Goal: Transaction & Acquisition: Purchase product/service

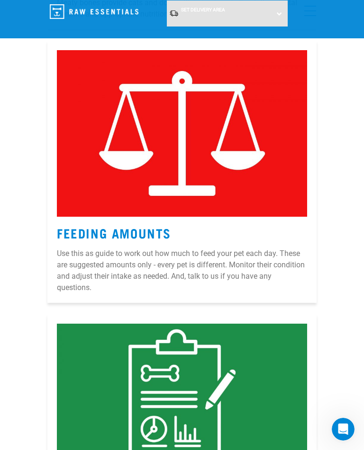
scroll to position [2738, 0]
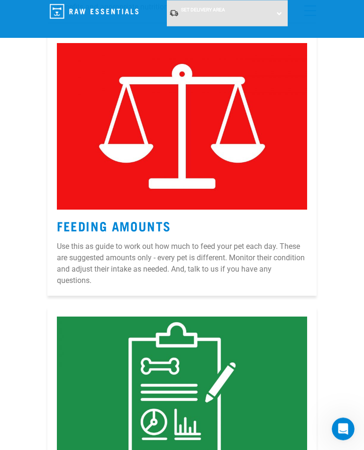
click at [72, 260] on p "Use this as guide to work out how much to feed your pet each day. These are sug…" at bounding box center [182, 263] width 250 height 45
click at [73, 244] on p "Use this as guide to work out how much to feed your pet each day. These are sug…" at bounding box center [182, 263] width 250 height 45
click at [73, 222] on link "Feeding Amounts" at bounding box center [114, 225] width 114 height 7
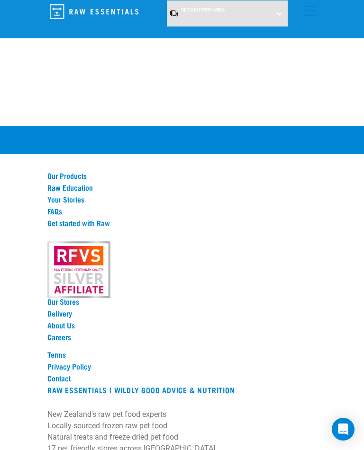
scroll to position [1032, 0]
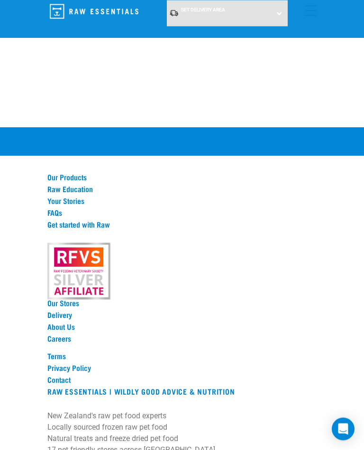
click at [72, 221] on link "Get started with Raw" at bounding box center [181, 225] width 269 height 9
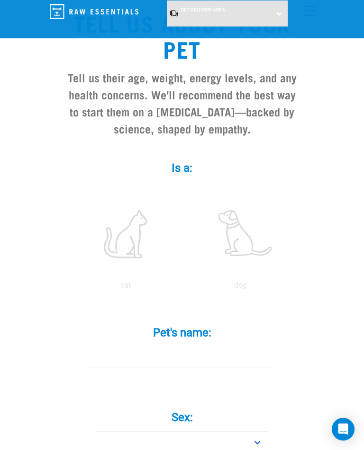
click at [256, 252] on label at bounding box center [240, 234] width 111 height 80
click at [183, 288] on input "radio" at bounding box center [183, 288] width 0 height 0
radio input "true"
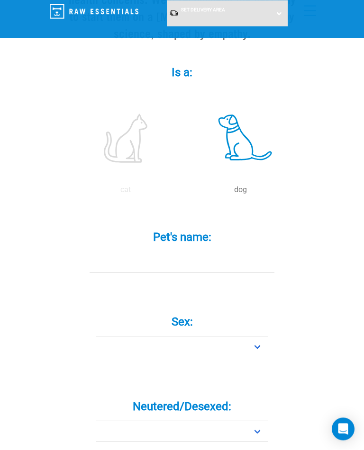
scroll to position [184, 0]
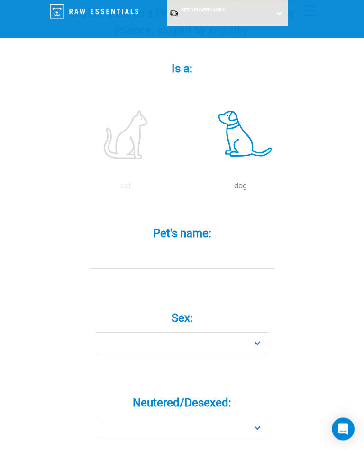
click at [96, 267] on input "Pet's name: *" at bounding box center [181, 258] width 185 height 21
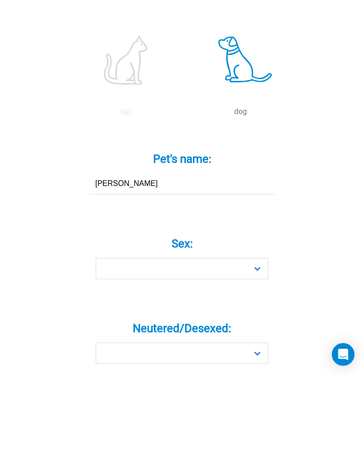
type input "Toby"
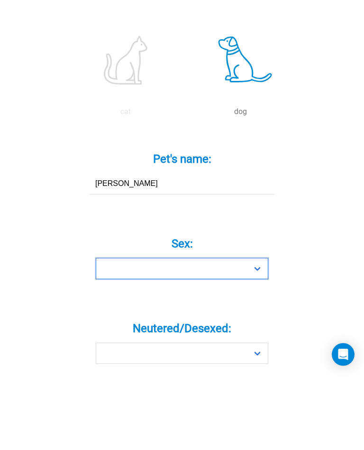
click at [113, 333] on select "Boy Girl" at bounding box center [182, 343] width 172 height 21
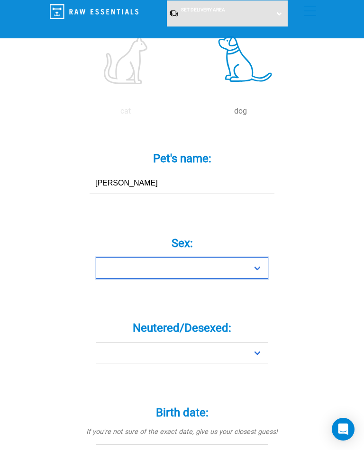
select select "boy"
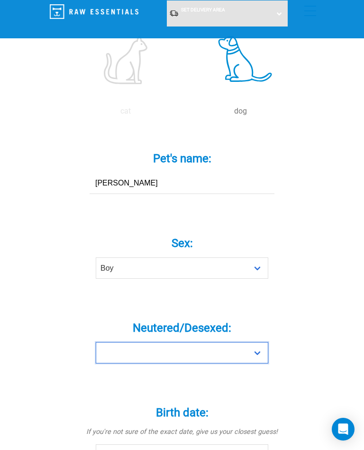
click at [115, 347] on select "Yes No" at bounding box center [182, 352] width 172 height 21
select select "yes"
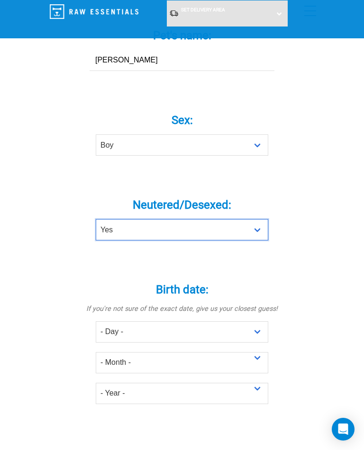
scroll to position [401, 0]
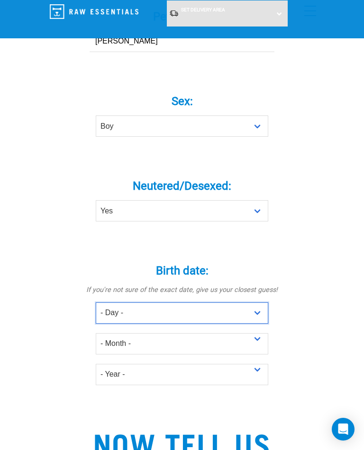
click at [131, 319] on select "- Day - 1 2 3 4 5 6 7 8 9 10 11 12 13 14 15 16 17 18 19 20 21 22 23 24 25 26 27" at bounding box center [182, 312] width 172 height 21
select select "1"
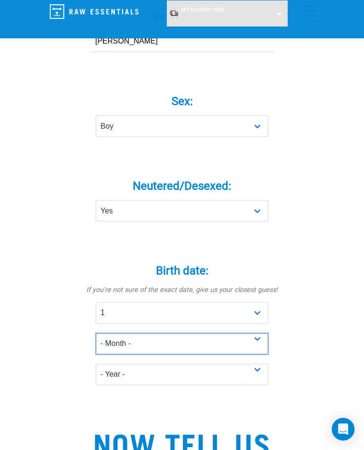
click at [115, 348] on select "- Month - January February March April May June July August September October N…" at bounding box center [182, 343] width 172 height 21
select select "May"
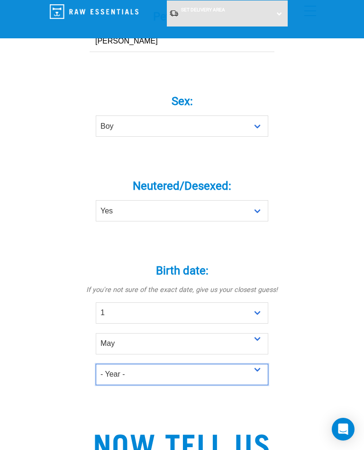
click at [114, 379] on select "- Year - 2025 2024 2023 2022 2021 2020 2019 2018 2017 2016 2015 2014 2013 2012" at bounding box center [182, 374] width 172 height 21
select select "2014"
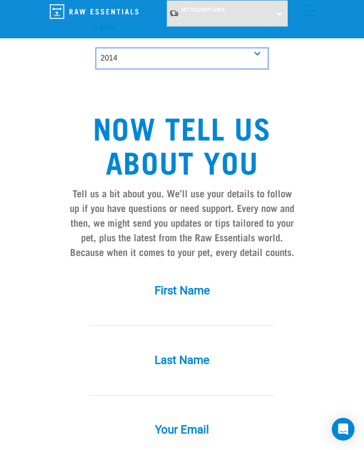
scroll to position [718, 0]
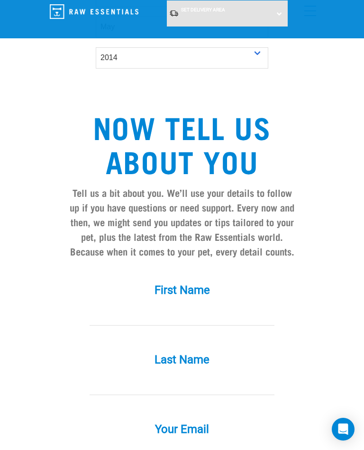
click at [92, 310] on input "First Name *" at bounding box center [181, 314] width 185 height 21
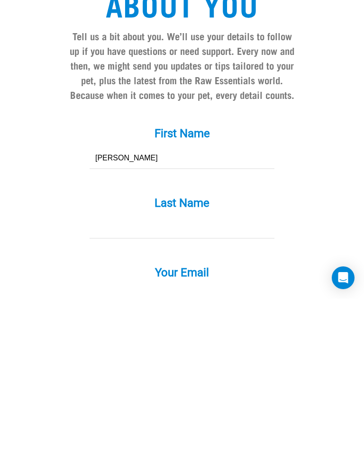
type input "Sharyn"
click at [97, 369] on input "Last Name *" at bounding box center [181, 379] width 185 height 21
type input "T"
click at [117, 438] on input "Your Email *" at bounding box center [181, 448] width 185 height 21
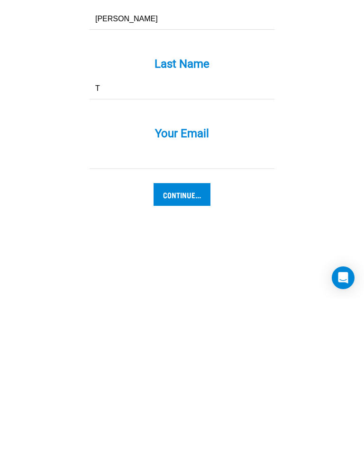
type input "[EMAIL_ADDRESS][DOMAIN_NAME]"
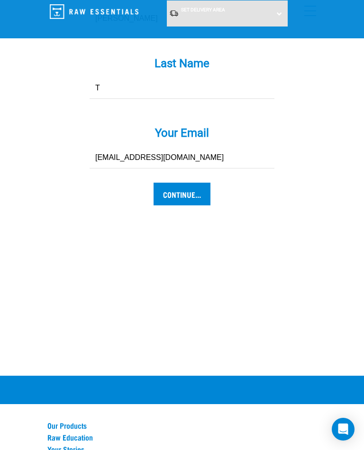
click at [161, 194] on input "Continue..." at bounding box center [181, 194] width 57 height 23
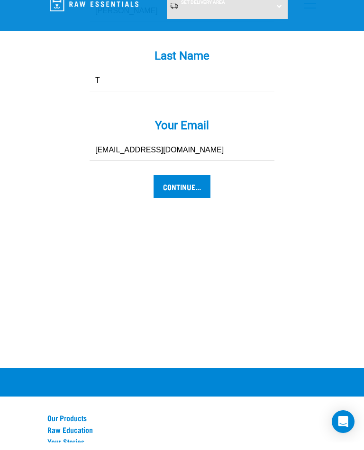
click at [177, 183] on input "Continue..." at bounding box center [181, 194] width 57 height 23
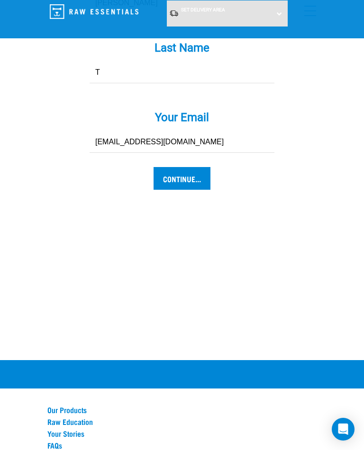
click at [170, 190] on input "Continue..." at bounding box center [181, 178] width 57 height 23
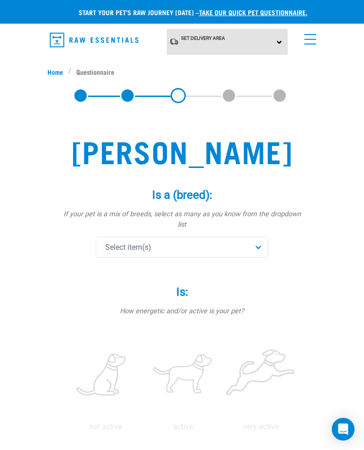
click at [108, 242] on span "Select item(s)" at bounding box center [128, 247] width 46 height 11
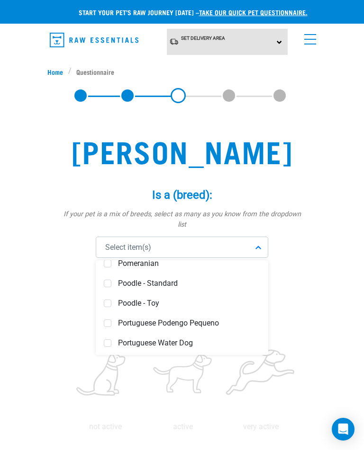
scroll to position [2976, 0]
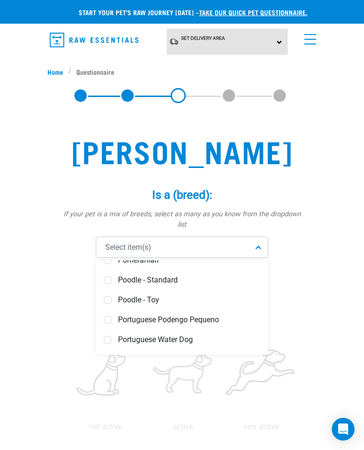
click at [102, 270] on div "Poodle - Standard" at bounding box center [182, 280] width 168 height 20
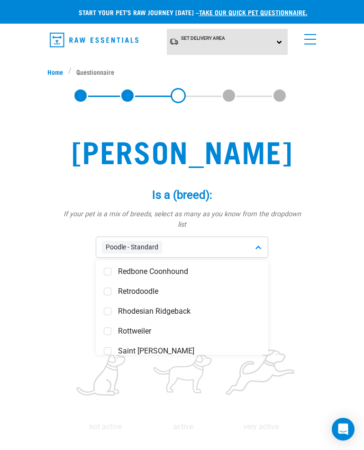
scroll to position [3163, 0]
click at [110, 288] on span at bounding box center [108, 292] width 8 height 8
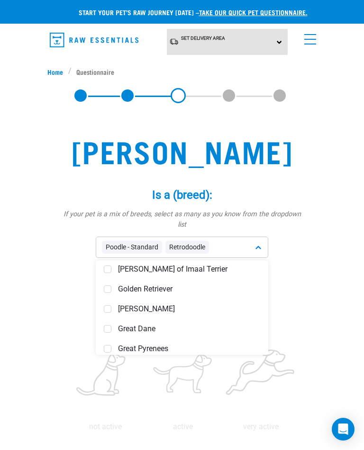
scroll to position [1813, 0]
click at [122, 286] on div "Golden Retriever" at bounding box center [182, 290] width 168 height 20
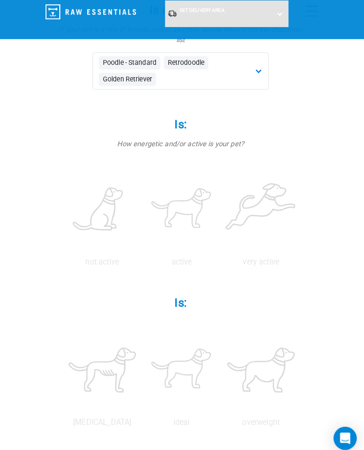
scroll to position [151, 0]
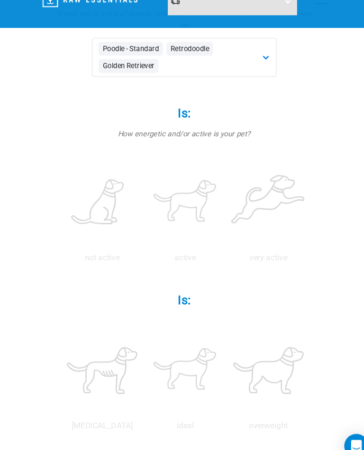
click at [220, 248] on p "active" at bounding box center [183, 253] width 74 height 11
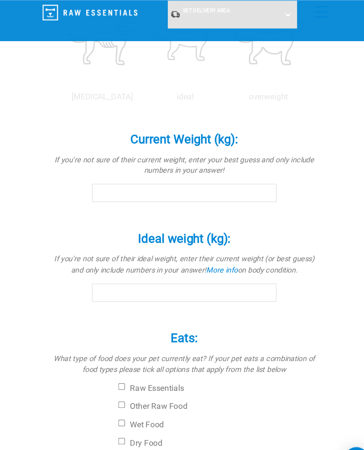
scroll to position [470, 0]
click at [220, 97] on p "ideal" at bounding box center [183, 90] width 74 height 11
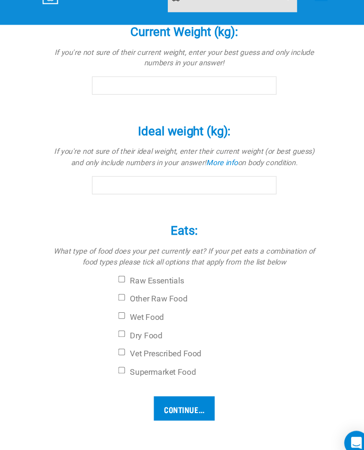
scroll to position [556, 0]
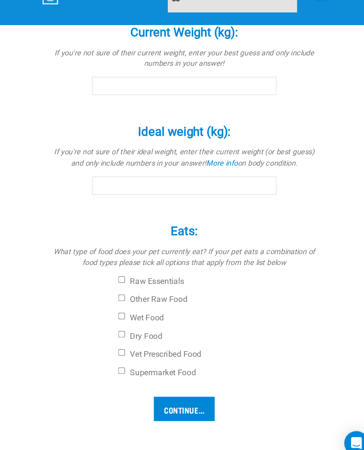
click at [82, 104] on div "Current Weight (kg): * If you're not sure of their current weight, enter your b…" at bounding box center [182, 64] width 246 height 79
click at [96, 104] on input "Current Weight (kg): *" at bounding box center [182, 95] width 172 height 17
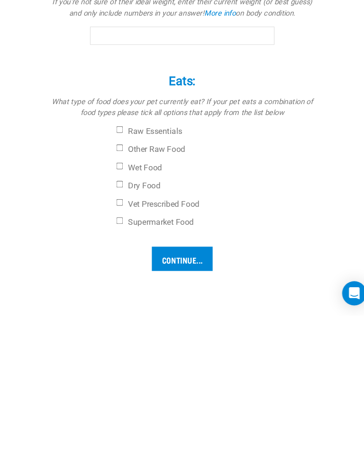
type input "30"
click at [96, 197] on input "Ideal weight (kg): *" at bounding box center [182, 188] width 172 height 17
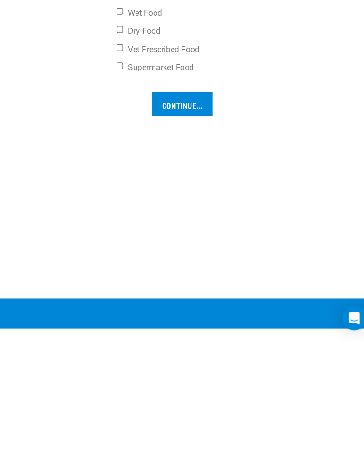
scroll to position [725, 0]
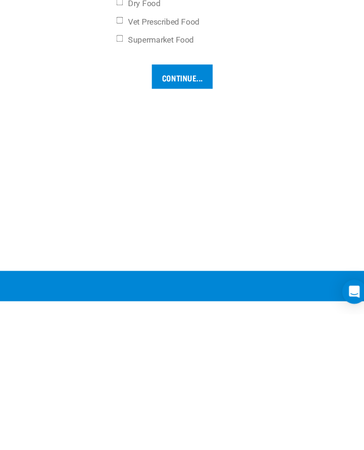
type input "30"
click at [120, 196] on input "Supermarket Food" at bounding box center [123, 192] width 6 height 6
checkbox input "true"
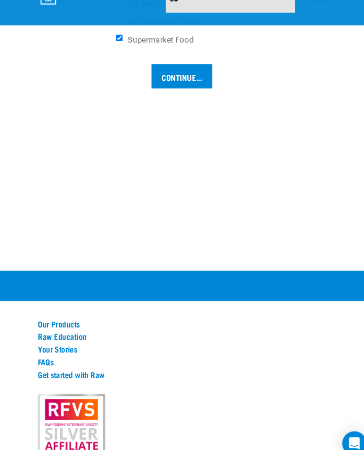
click at [120, 19] on input "Dry Food" at bounding box center [123, 16] width 6 height 6
checkbox input "true"
click at [164, 98] on input "Continue..." at bounding box center [181, 86] width 57 height 23
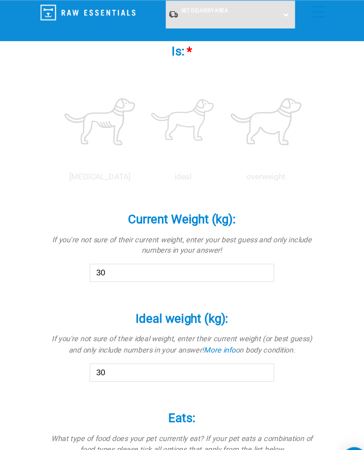
scroll to position [395, 0]
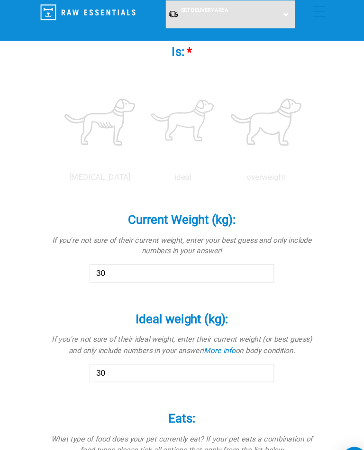
click at [220, 154] on label at bounding box center [183, 114] width 74 height 80
click at [144, 168] on input "radio" at bounding box center [144, 168] width 0 height 0
radio input "true"
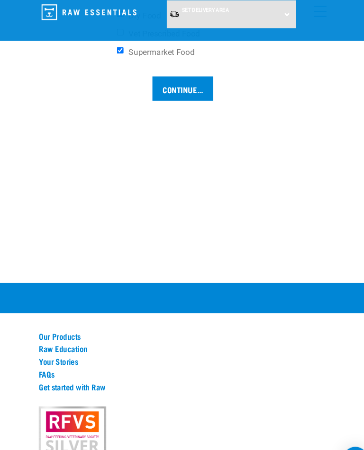
click at [153, 94] on input "Continue..." at bounding box center [181, 82] width 57 height 23
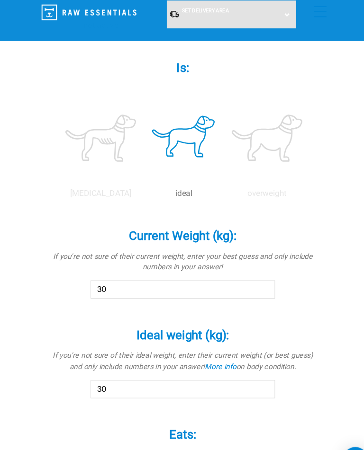
scroll to position [378, 0]
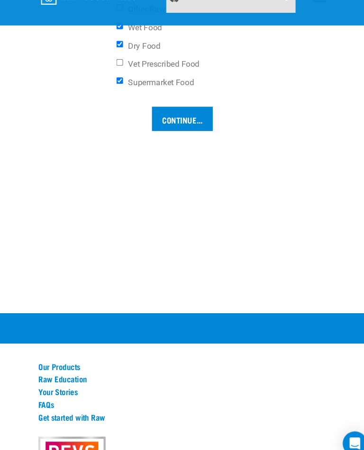
click at [185, 137] on input "Continue..." at bounding box center [181, 126] width 57 height 23
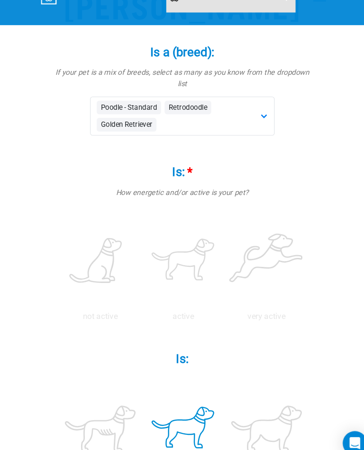
scroll to position [94, 0]
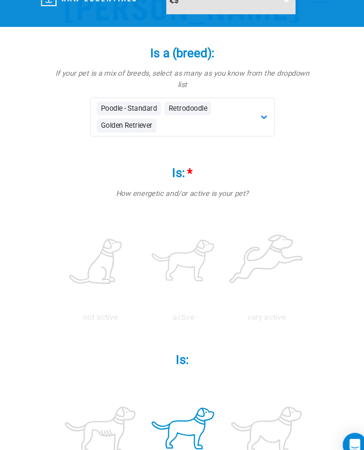
click at [218, 304] on p "active" at bounding box center [183, 309] width 74 height 11
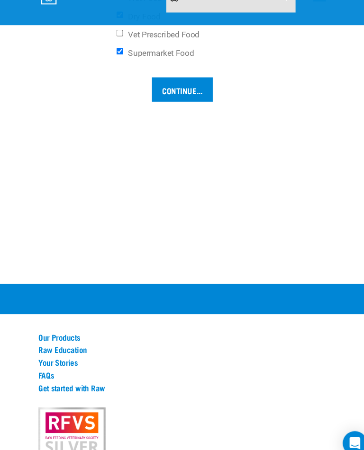
click at [184, 110] on input "Continue..." at bounding box center [181, 98] width 57 height 23
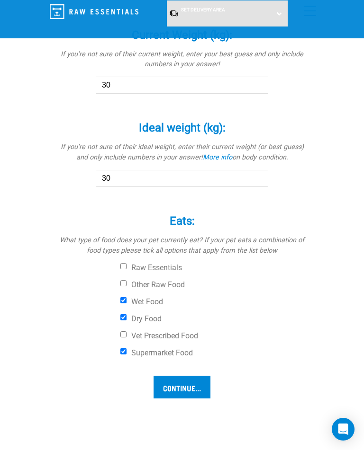
scroll to position [570, 0]
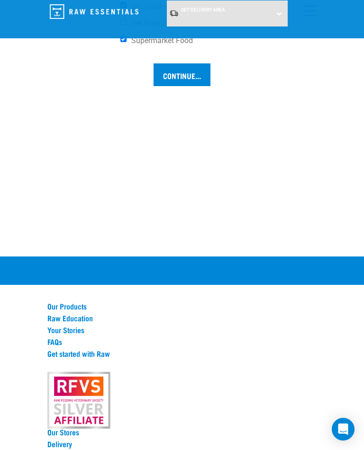
click at [185, 86] on input "Continue..." at bounding box center [181, 74] width 57 height 23
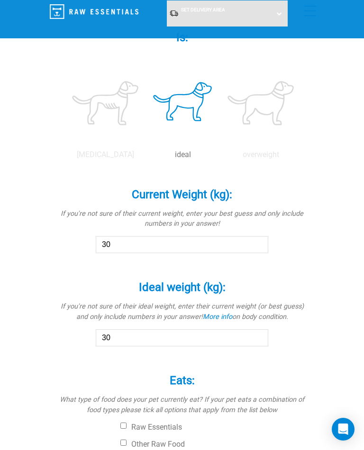
scroll to position [378, 0]
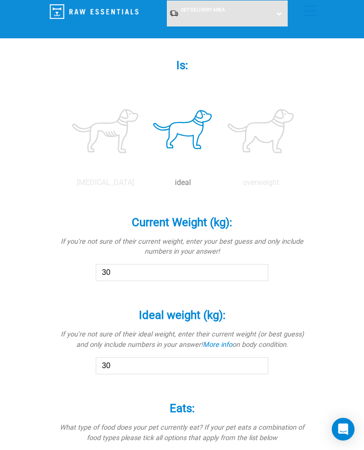
click at [220, 171] on label at bounding box center [183, 131] width 74 height 80
click at [144, 185] on input "radio" at bounding box center [144, 185] width 0 height 0
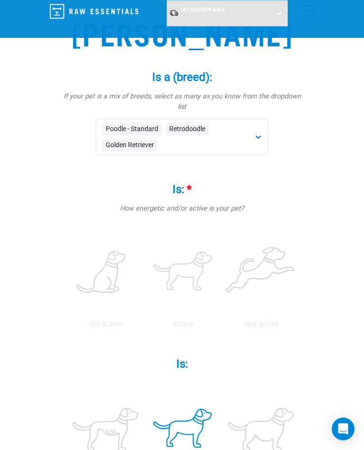
scroll to position [38, 0]
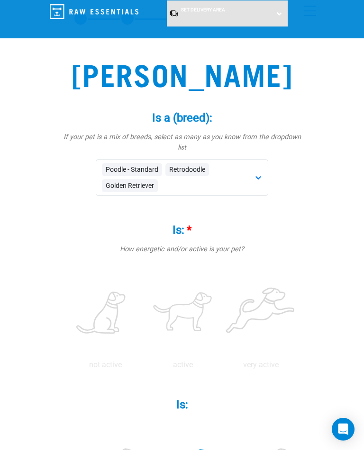
click at [220, 305] on label at bounding box center [183, 313] width 74 height 80
click at [144, 367] on input "radio" at bounding box center [144, 367] width 0 height 0
radio input "true"
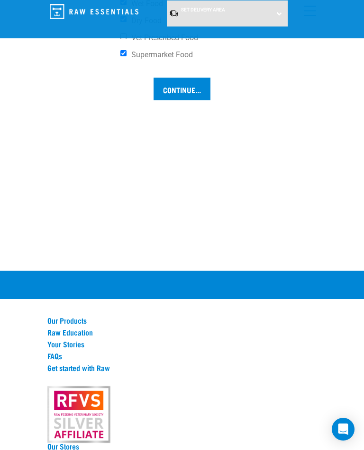
scroll to position [880, 0]
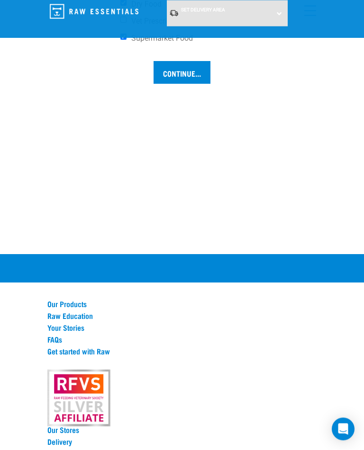
click at [193, 84] on input "Continue..." at bounding box center [181, 73] width 57 height 23
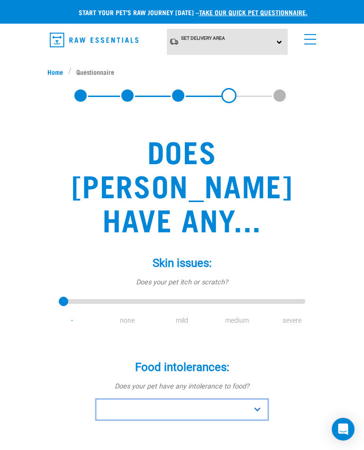
click at [257, 399] on select "No Yes" at bounding box center [182, 409] width 172 height 21
select select "no"
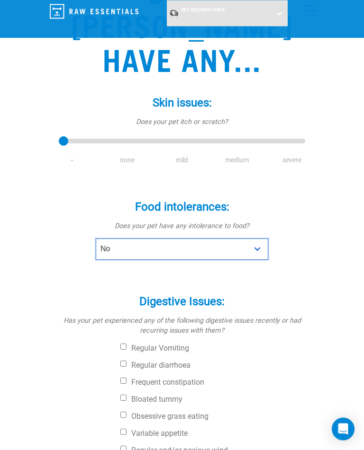
scroll to position [123, 0]
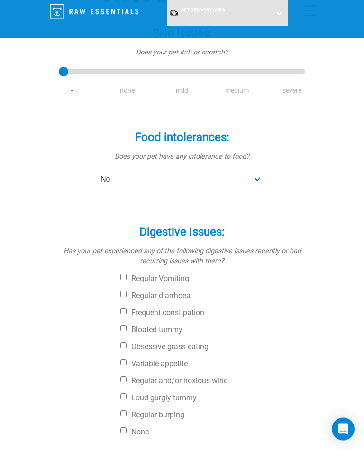
click at [120, 360] on input "Variable appetite" at bounding box center [123, 363] width 6 height 6
checkbox input "true"
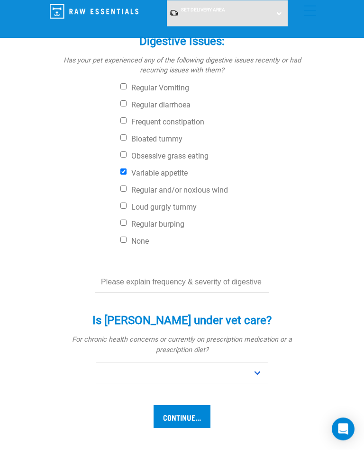
scroll to position [382, 0]
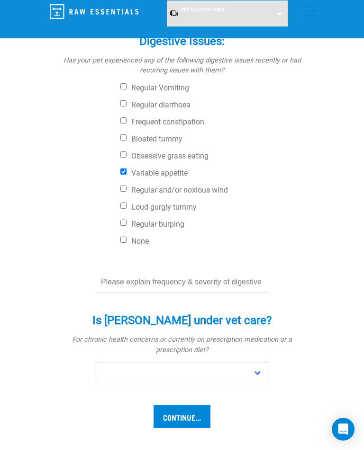
click at [259, 362] on select "No Yes" at bounding box center [182, 372] width 172 height 21
select select "yes"
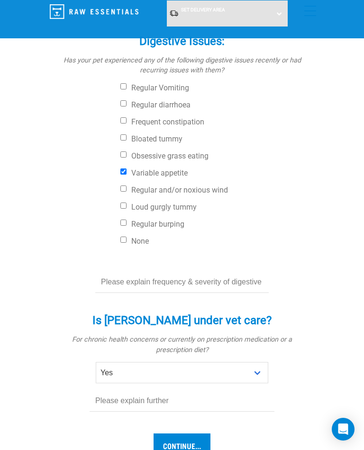
click at [97, 391] on input "text" at bounding box center [181, 401] width 185 height 21
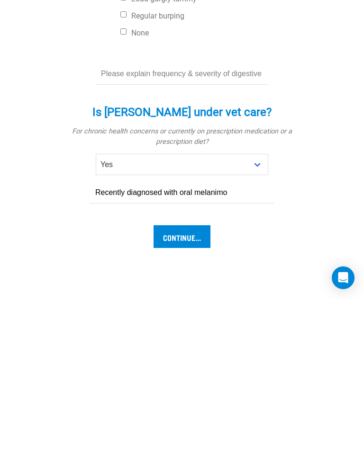
type input "Recently diagnosed with oral melanimo"
click at [165, 377] on input "Continue..." at bounding box center [181, 388] width 57 height 23
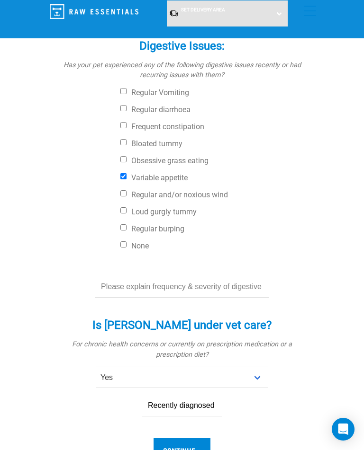
scroll to position [377, 0]
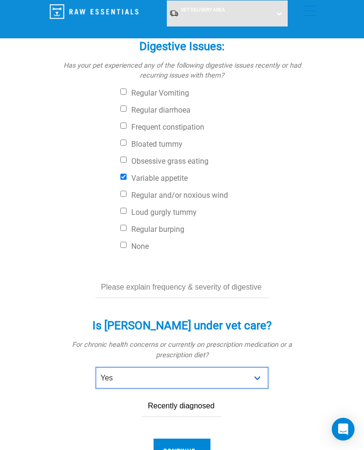
click at [254, 367] on select "No Yes" at bounding box center [182, 377] width 172 height 21
select select "no"
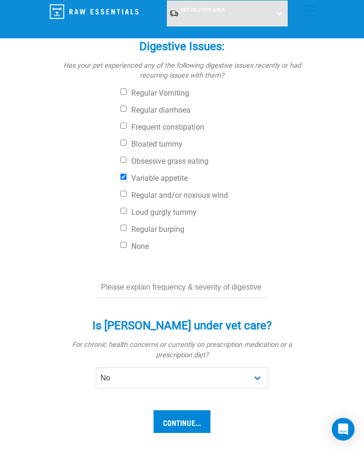
click at [169, 410] on input "Continue..." at bounding box center [181, 421] width 57 height 23
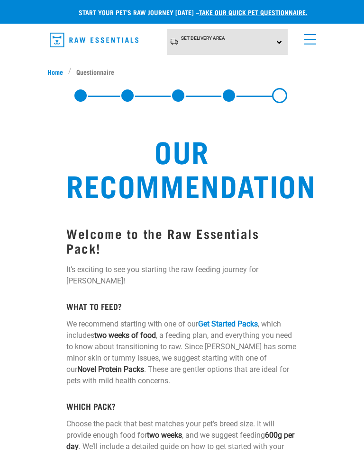
select select "19650"
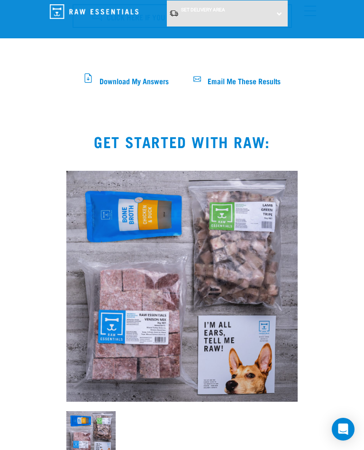
scroll to position [646, 0]
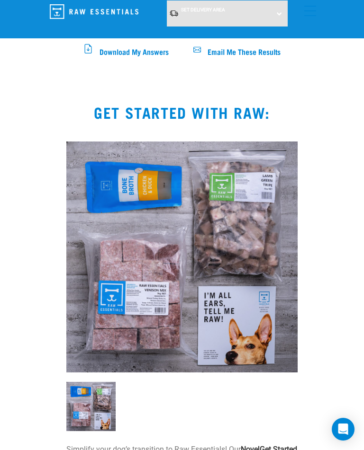
click at [265, 288] on img at bounding box center [181, 257] width 231 height 231
click at [275, 287] on img at bounding box center [181, 257] width 231 height 231
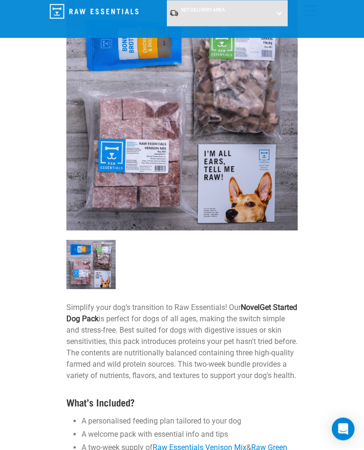
scroll to position [788, 0]
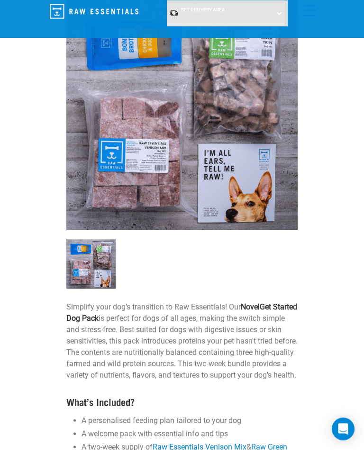
click at [271, 303] on strong "Get Started Dog Pack" at bounding box center [181, 313] width 231 height 20
click at [73, 307] on strong "Get Started Dog Pack" at bounding box center [181, 313] width 231 height 20
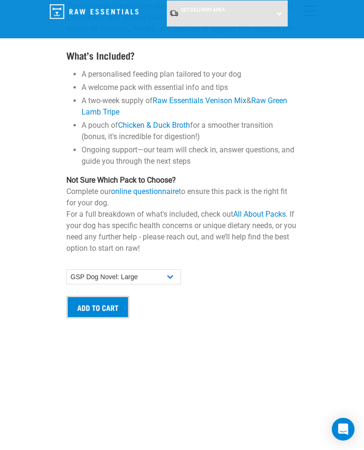
scroll to position [1125, 0]
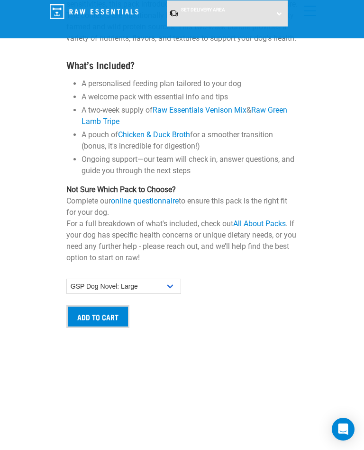
click at [274, 221] on link "All About Packs" at bounding box center [259, 223] width 53 height 9
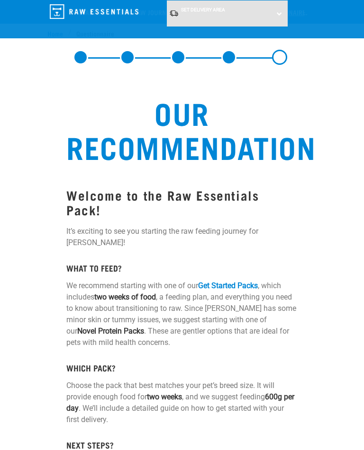
select select "19650"
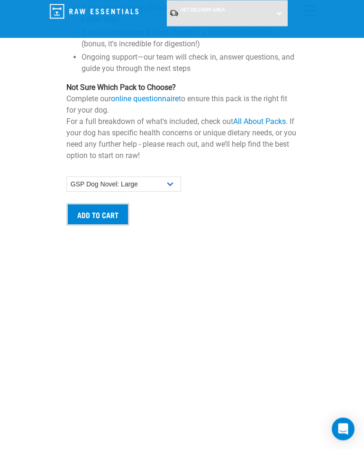
scroll to position [1192, 0]
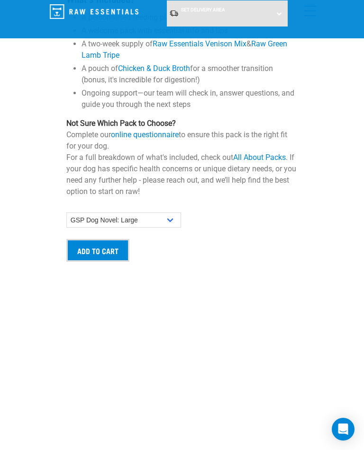
click at [94, 254] on input "Add to cart" at bounding box center [97, 250] width 63 height 23
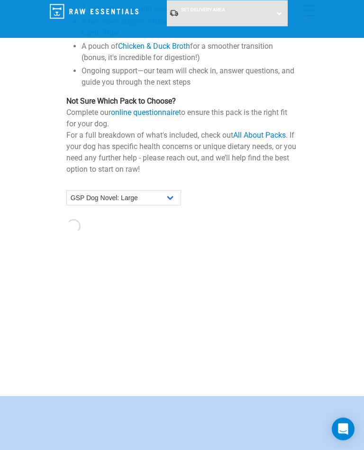
scroll to position [1204, 0]
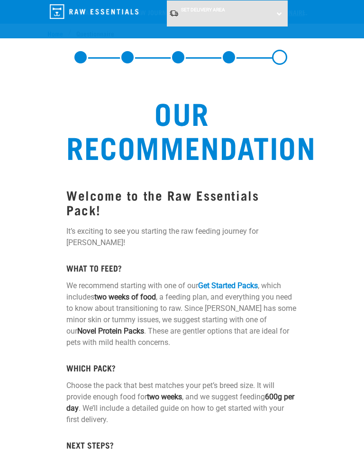
select select "19650"
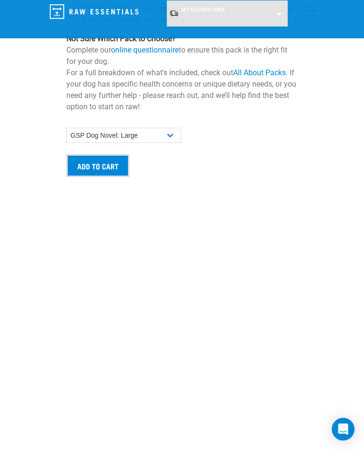
click at [99, 164] on input "Add to cart" at bounding box center [97, 165] width 63 height 23
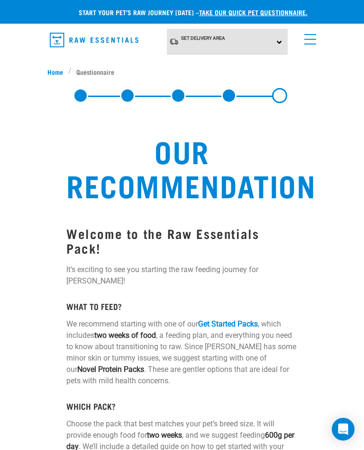
click at [314, 35] on span "menu" at bounding box center [310, 34] width 12 height 1
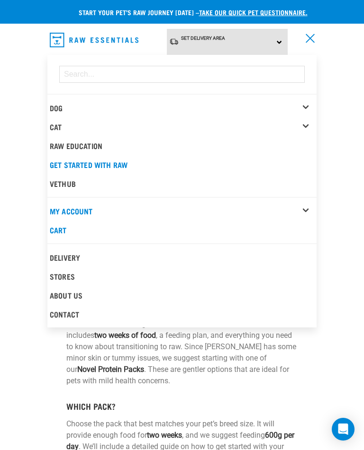
click at [78, 166] on link "Get started with Raw" at bounding box center [181, 164] width 269 height 19
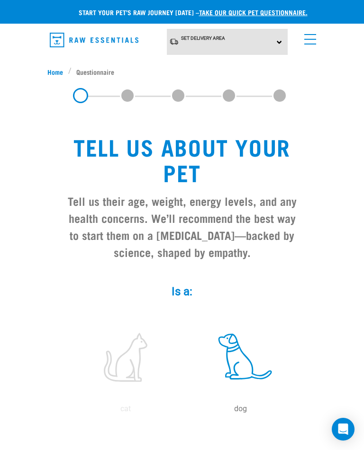
click at [314, 42] on link "menu" at bounding box center [307, 36] width 17 height 17
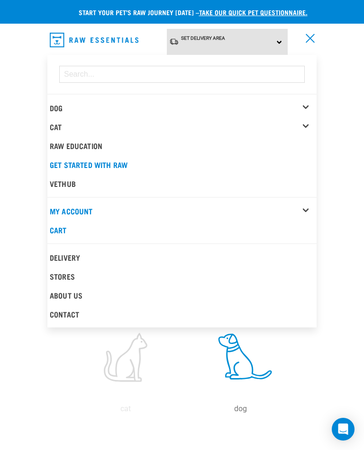
click at [52, 108] on link "Dog" at bounding box center [56, 108] width 13 height 4
click at [59, 106] on link "Dog" at bounding box center [56, 108] width 13 height 4
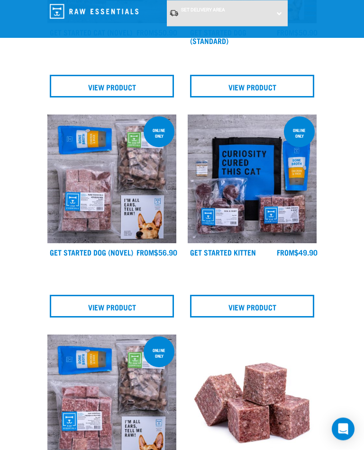
scroll to position [1315, 0]
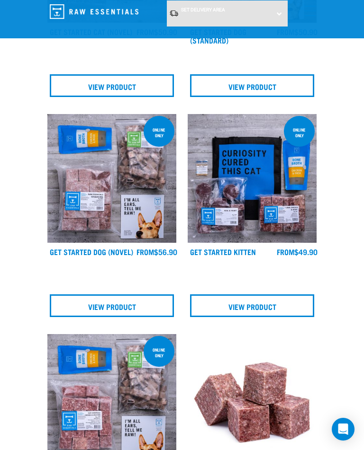
click at [69, 254] on link "Get Started Dog (Novel)" at bounding box center [91, 251] width 83 height 4
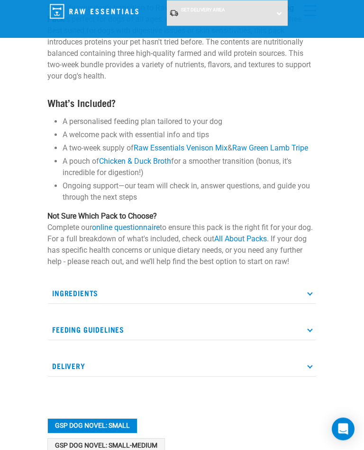
scroll to position [462, 0]
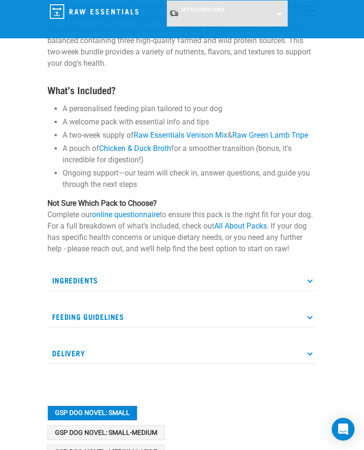
click at [64, 328] on p "Feeding Guidelines" at bounding box center [181, 316] width 269 height 21
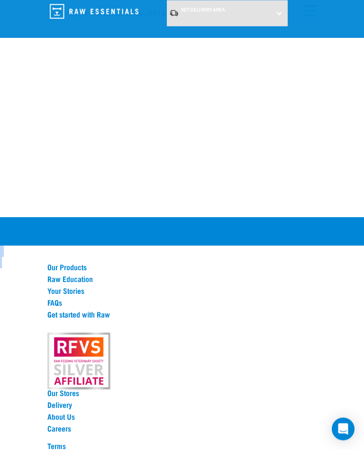
scroll to position [1230, 0]
